Goal: Transaction & Acquisition: Purchase product/service

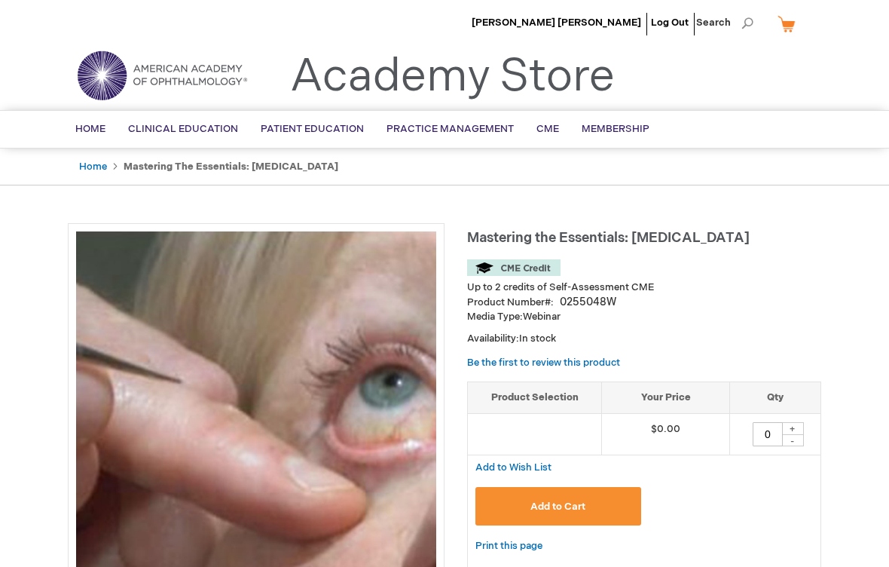
click at [798, 422] on div "+" at bounding box center [792, 428] width 23 height 13
type input "1"
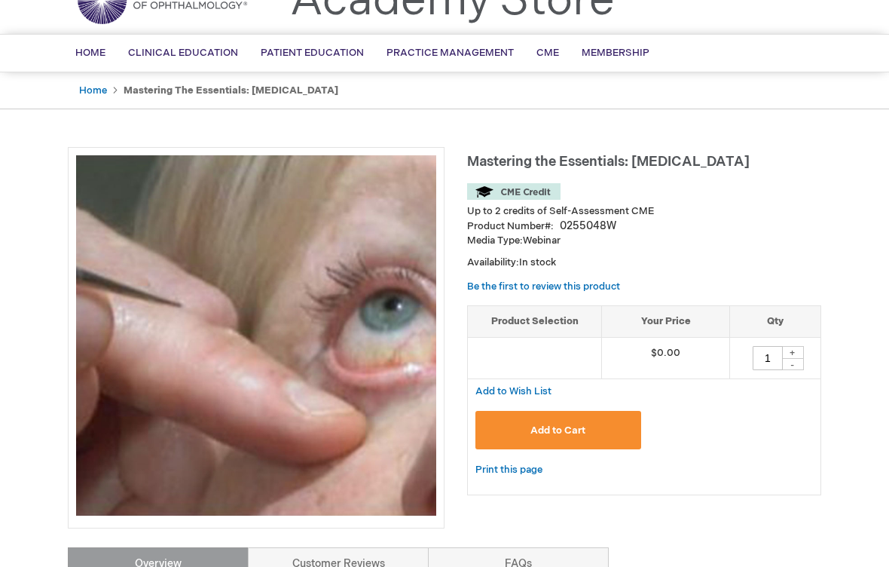
scroll to position [76, 0]
click at [597, 437] on button "Add to Cart" at bounding box center [558, 430] width 166 height 38
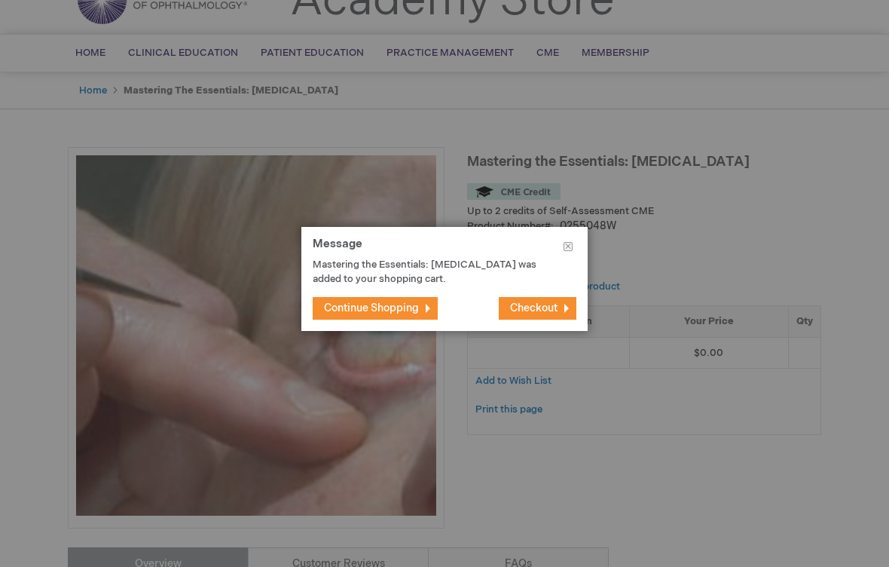
click at [548, 313] on span "Checkout" at bounding box center [533, 307] width 47 height 13
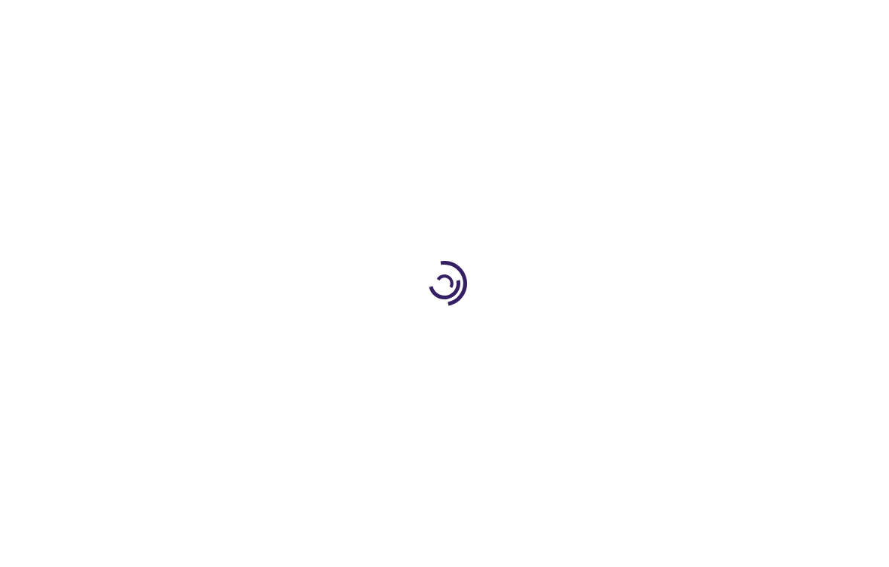
select select "US"
select select "32"
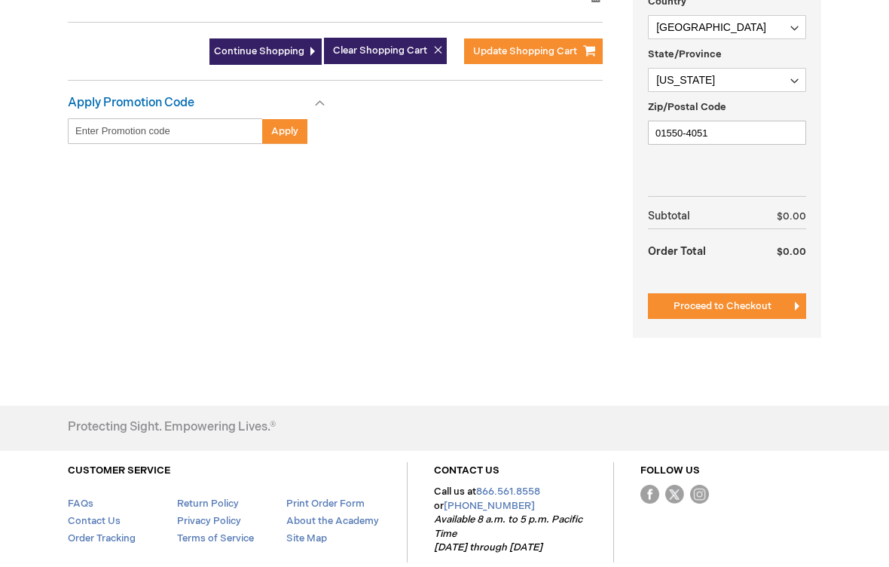
scroll to position [530, 0]
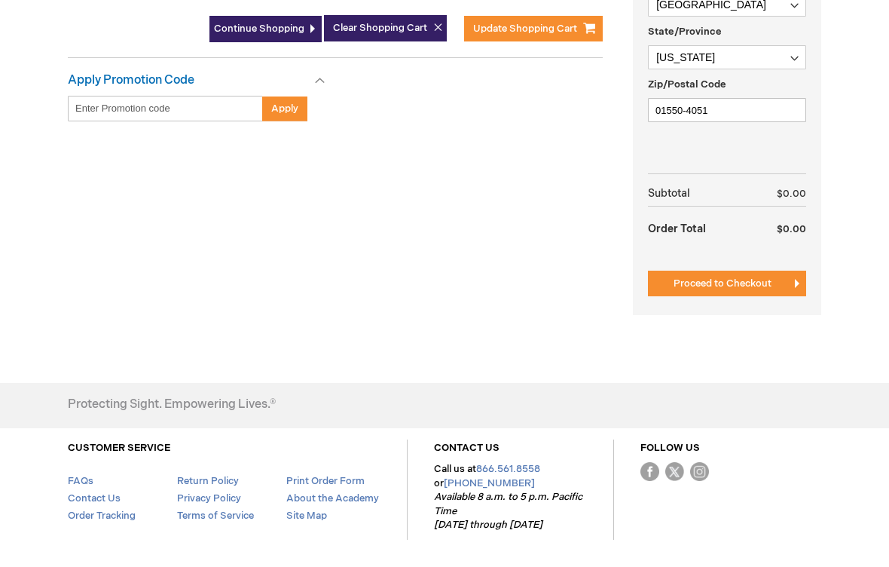
click at [755, 271] on button "Proceed to Checkout" at bounding box center [727, 283] width 158 height 26
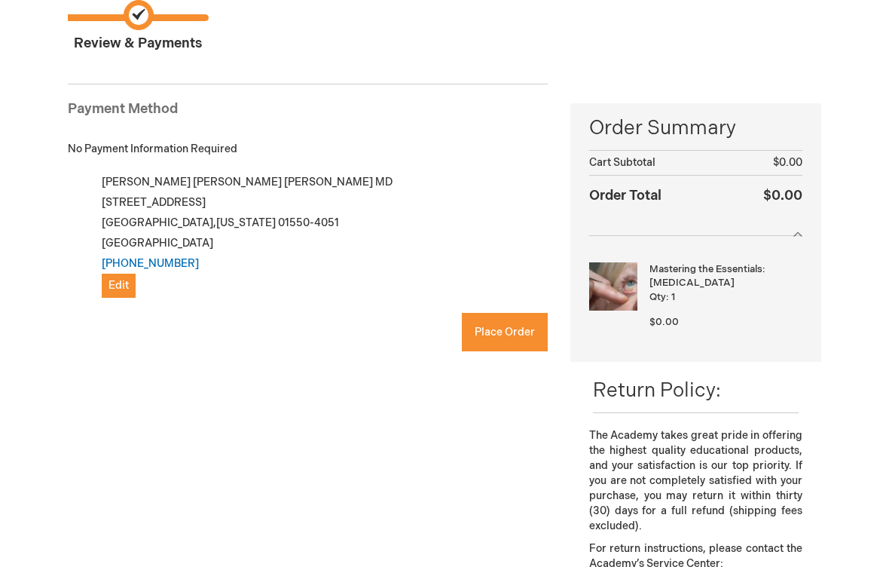
checkbox input "true"
click at [524, 334] on span "Place Order" at bounding box center [505, 331] width 60 height 13
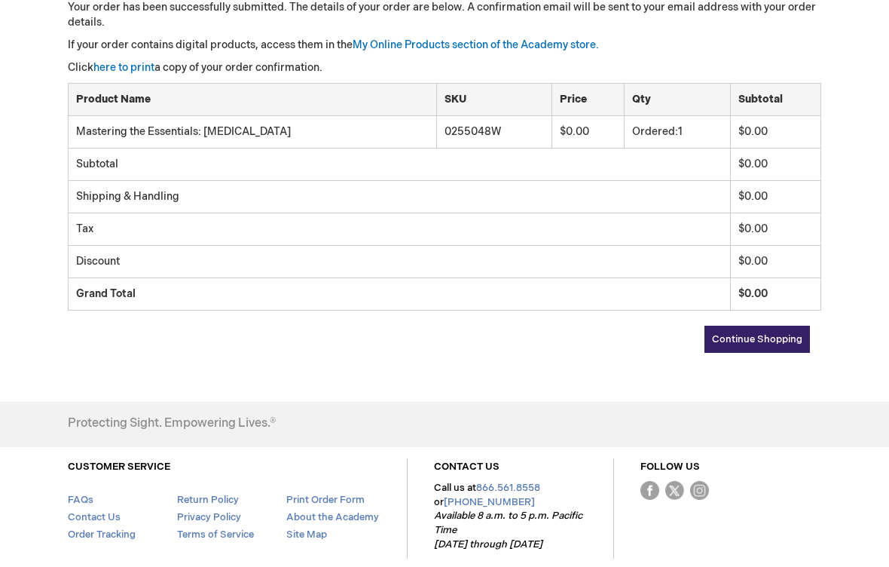
scroll to position [329, 0]
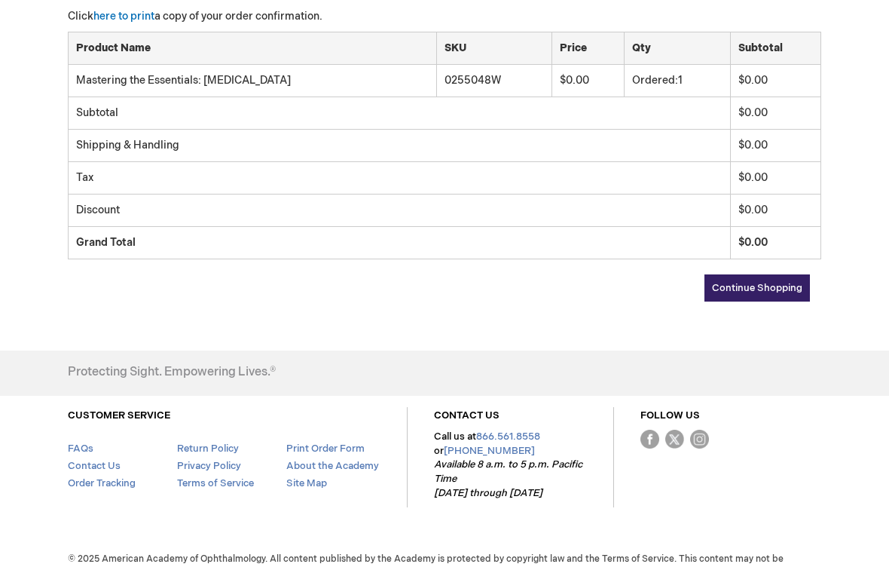
click at [781, 290] on span "Continue Shopping" at bounding box center [757, 288] width 90 height 12
